Goal: Task Accomplishment & Management: Complete application form

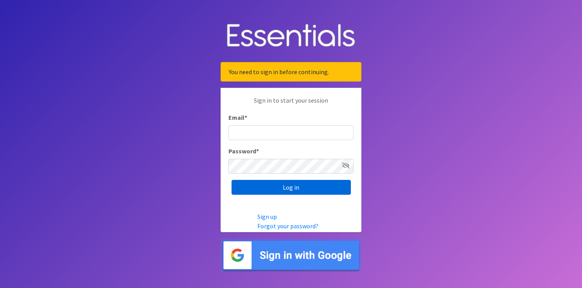
type input "[EMAIL_ADDRESS][DOMAIN_NAME]"
click at [279, 191] on input "Log in" at bounding box center [290, 187] width 119 height 15
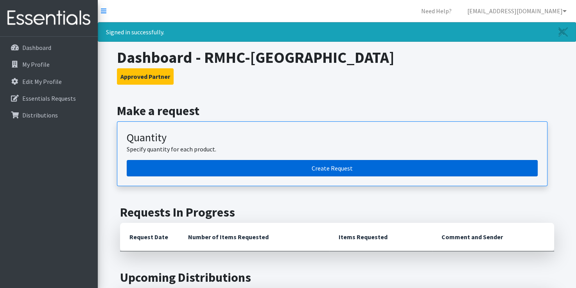
click at [317, 164] on link "Create Request" at bounding box center [332, 168] width 411 height 16
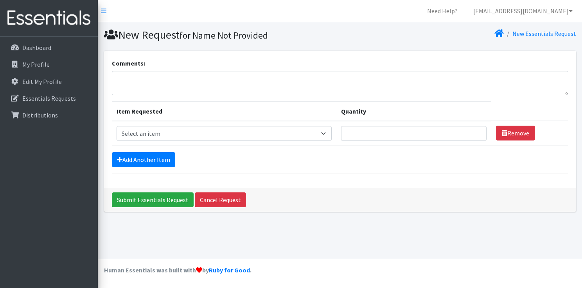
click at [210, 141] on td "Item Requested Select an item Box - 2T-3T Pull-ups [200 Pull-ups/8 Packs] Box -…" at bounding box center [224, 133] width 224 height 25
click at [324, 136] on select "Select an item Box - 2T-3T Pull-ups [200 Pull-ups/8 Packs] Box - 3T-4T Pull-ups…" at bounding box center [223, 133] width 215 height 15
select select "14392"
click at [116, 126] on select "Select an item Box - 2T-3T Pull-ups [200 Pull-ups/8 Packs] Box - 3T-4T Pull-ups…" at bounding box center [223, 133] width 215 height 15
click at [405, 137] on input "Quantity" at bounding box center [414, 133] width 146 height 15
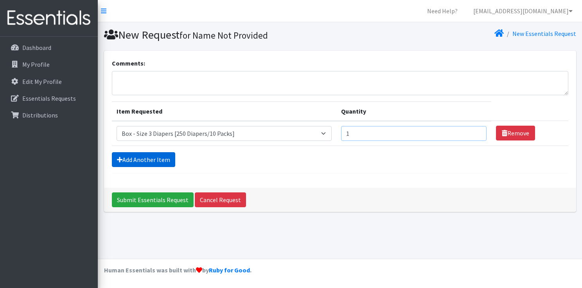
type input "1"
click at [164, 156] on link "Add Another Item" at bounding box center [143, 159] width 63 height 15
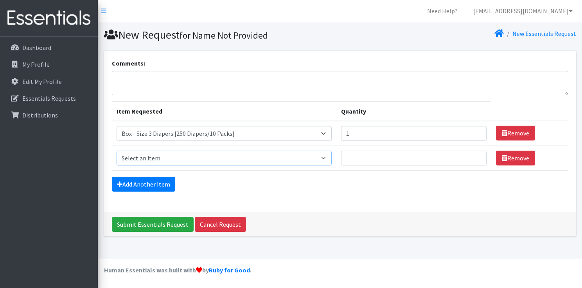
click at [174, 160] on select "Select an item Box - 2T-3T Pull-ups [200 Pull-ups/8 Packs] Box - 3T-4T Pull-ups…" at bounding box center [223, 158] width 215 height 15
select select "14393"
click at [116, 151] on select "Select an item Box - 2T-3T Pull-ups [200 Pull-ups/8 Packs] Box - 3T-4T Pull-ups…" at bounding box center [223, 158] width 215 height 15
click at [395, 165] on input "Quantity" at bounding box center [414, 158] width 146 height 15
type input "1"
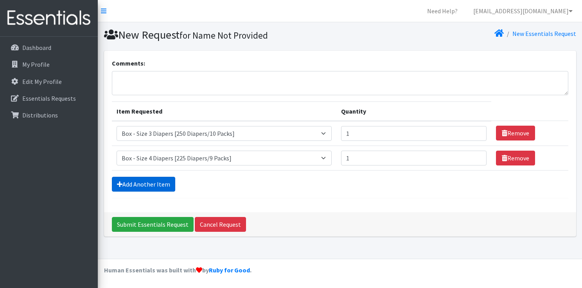
click at [156, 181] on link "Add Another Item" at bounding box center [143, 184] width 63 height 15
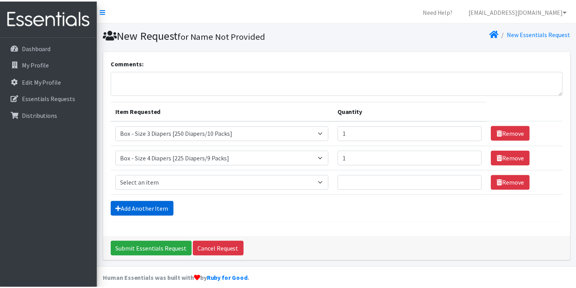
scroll to position [7, 0]
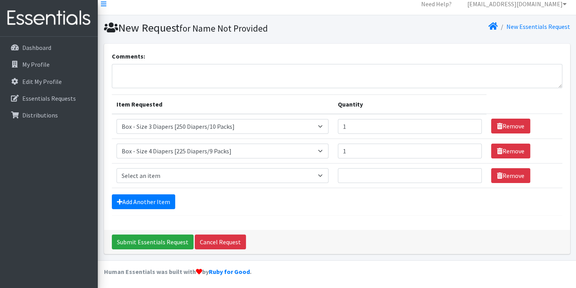
click at [162, 182] on td "Item Requested Select an item Box - 2T-3T Pull-ups [200 Pull-ups/8 Packs] Box -…" at bounding box center [223, 175] width 222 height 25
click at [156, 174] on select "Select an item Box - 2T-3T Pull-ups [200 Pull-ups/8 Packs] Box - 3T-4T Pull-ups…" at bounding box center [222, 175] width 212 height 15
select select "14401"
click at [116, 168] on select "Select an item Box - 2T-3T Pull-ups [200 Pull-ups/8 Packs] Box - 3T-4T Pull-ups…" at bounding box center [222, 175] width 212 height 15
click at [399, 177] on input "Quantity" at bounding box center [410, 175] width 144 height 15
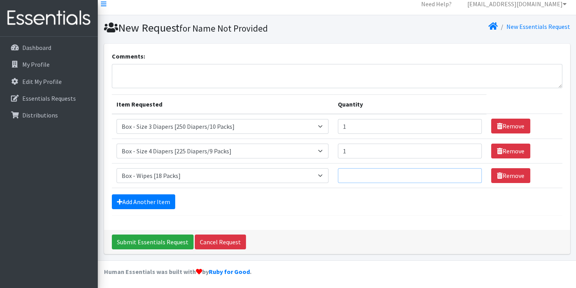
type input "3"
click at [197, 73] on textarea "Comments:" at bounding box center [337, 76] width 450 height 24
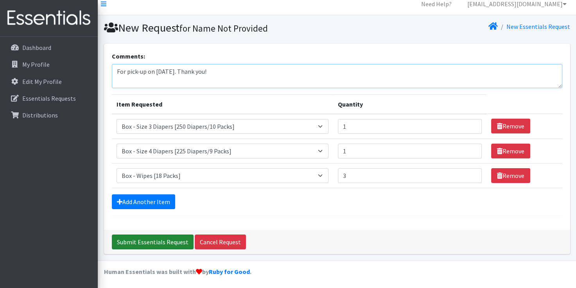
type textarea "For pick-up on [DATE]. Thank you!"
click at [181, 236] on input "Submit Essentials Request" at bounding box center [153, 242] width 82 height 15
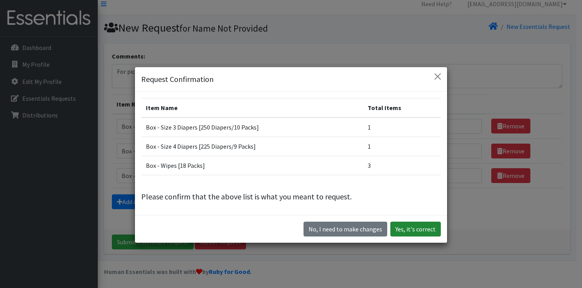
click at [399, 230] on button "Yes, it's correct" at bounding box center [415, 229] width 50 height 15
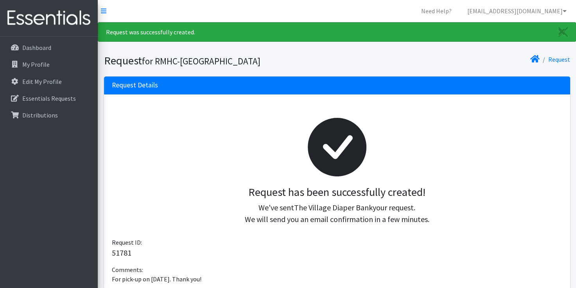
scroll to position [78, 0]
